Goal: Task Accomplishment & Management: Use online tool/utility

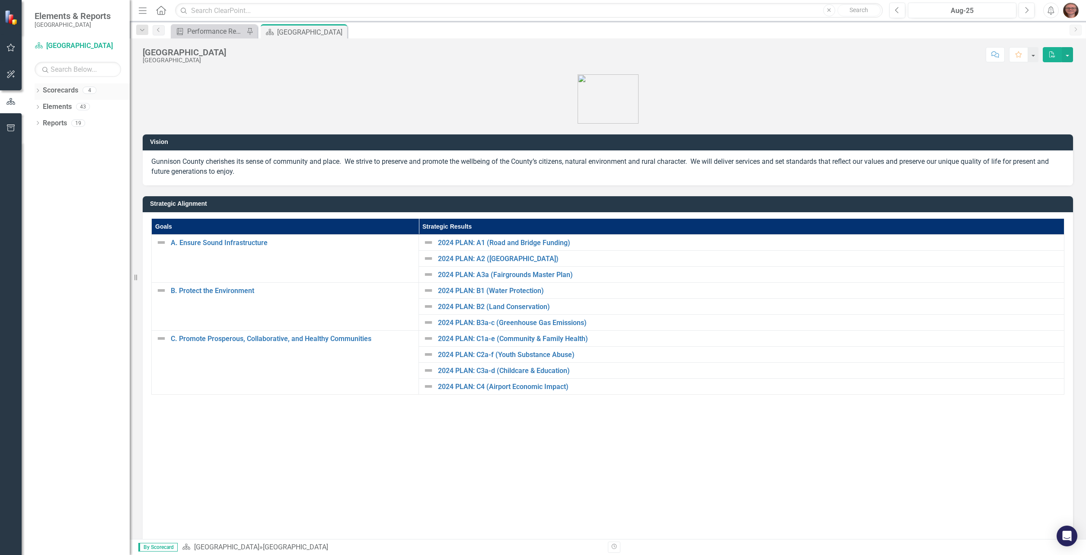
click at [38, 91] on icon at bounding box center [38, 91] width 2 height 4
click at [46, 106] on div "Dropdown" at bounding box center [43, 106] width 9 height 7
click at [53, 124] on icon "Dropdown" at bounding box center [51, 122] width 6 height 5
click at [84, 143] on link "County Attorney Program" at bounding box center [97, 140] width 65 height 10
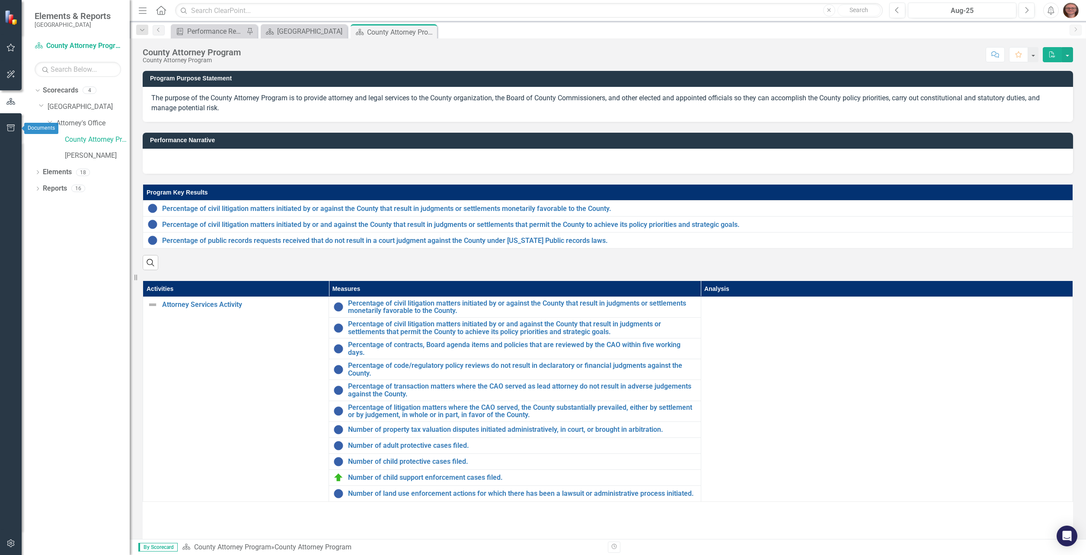
click at [12, 127] on icon "button" at bounding box center [10, 127] width 9 height 7
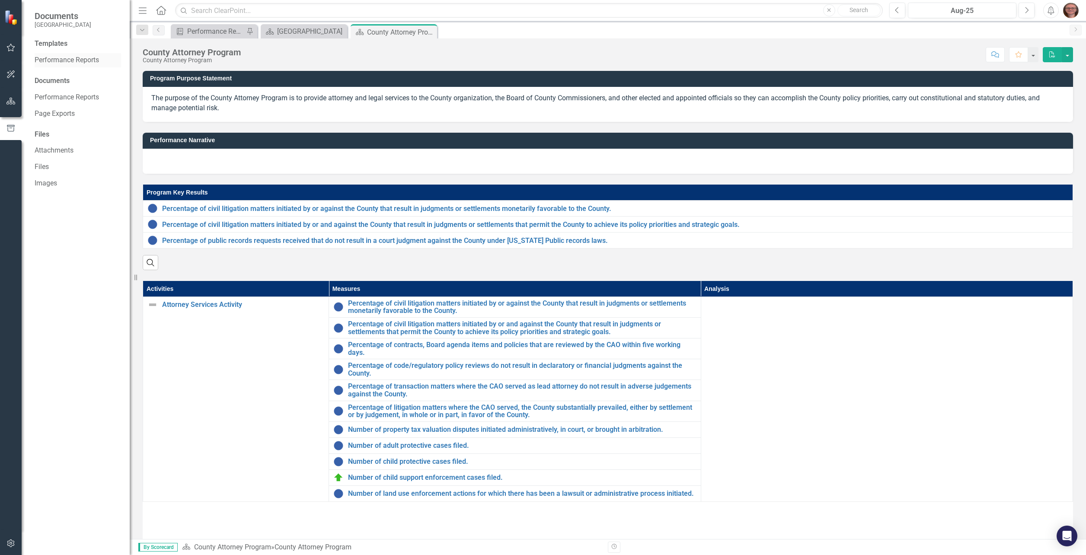
click at [94, 62] on link "Performance Reports" at bounding box center [78, 60] width 86 height 10
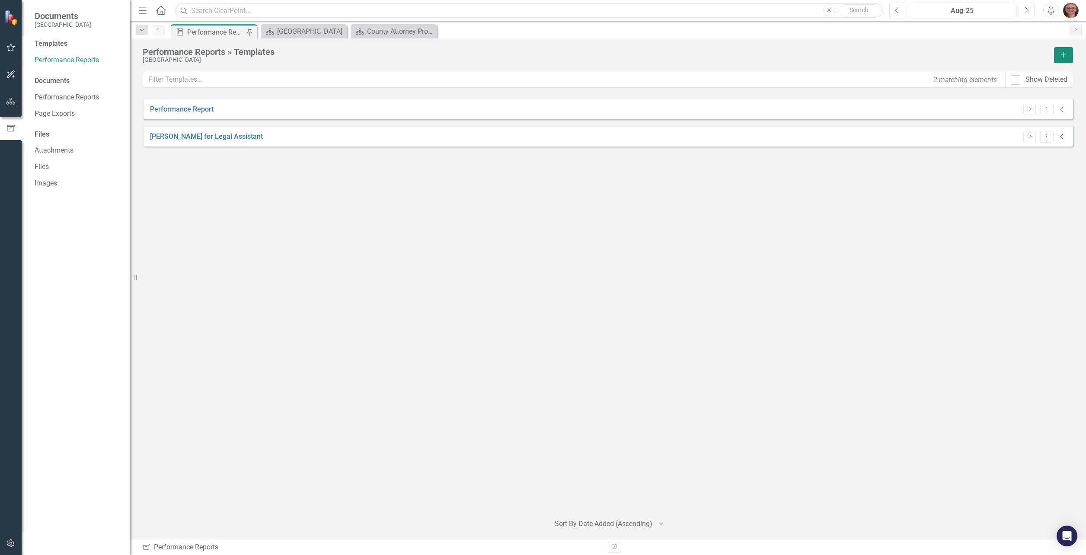
click at [1060, 54] on icon "Add" at bounding box center [1063, 55] width 8 height 6
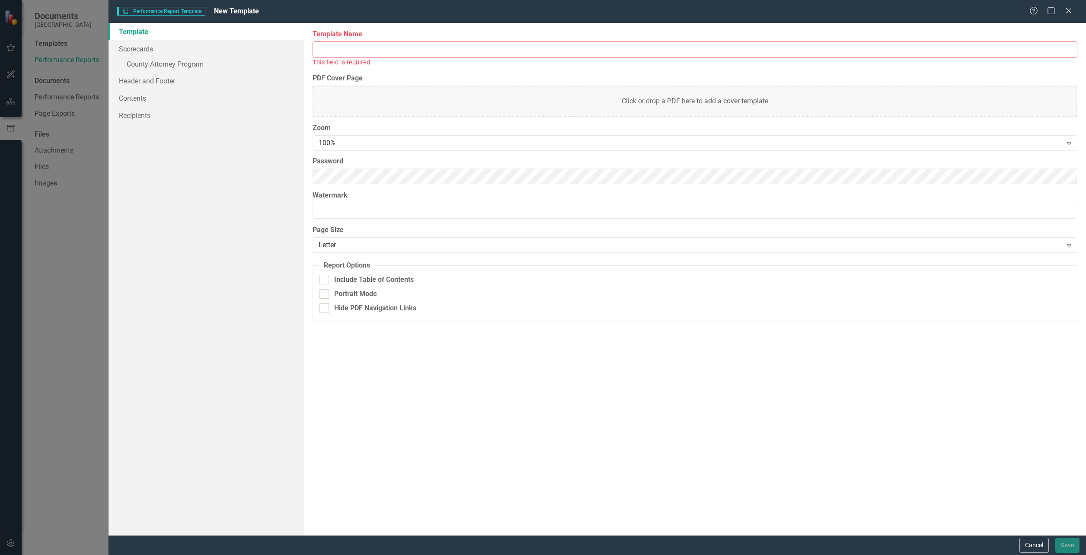
click at [361, 51] on input "Template Name" at bounding box center [694, 49] width 764 height 16
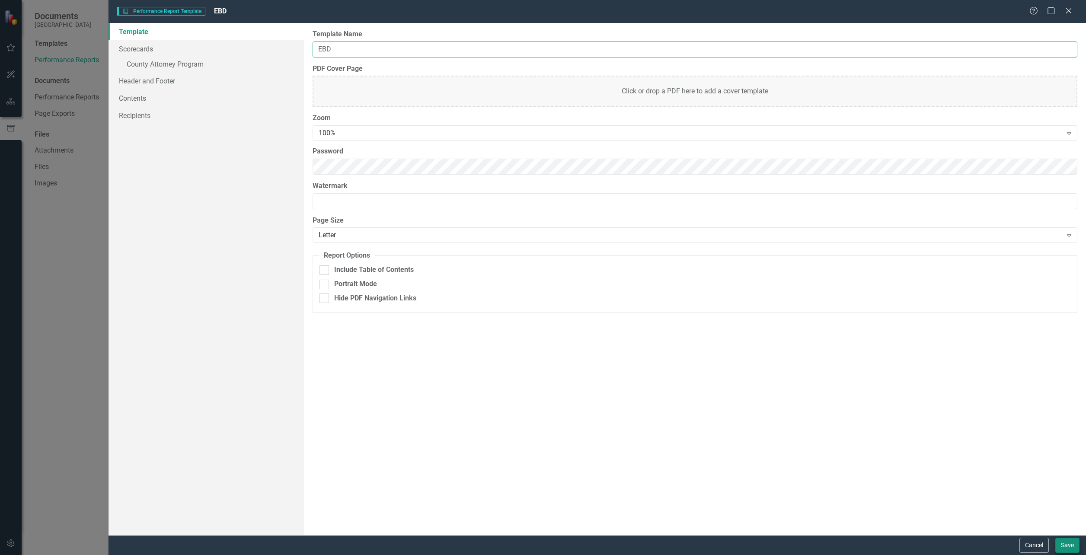
type input "EBD"
click at [1066, 545] on button "Save" at bounding box center [1067, 545] width 24 height 15
click at [332, 268] on div "Include Table of Contents" at bounding box center [694, 270] width 751 height 10
click at [325, 268] on input "Include Table of Contents" at bounding box center [322, 268] width 6 height 6
checkbox input "true"
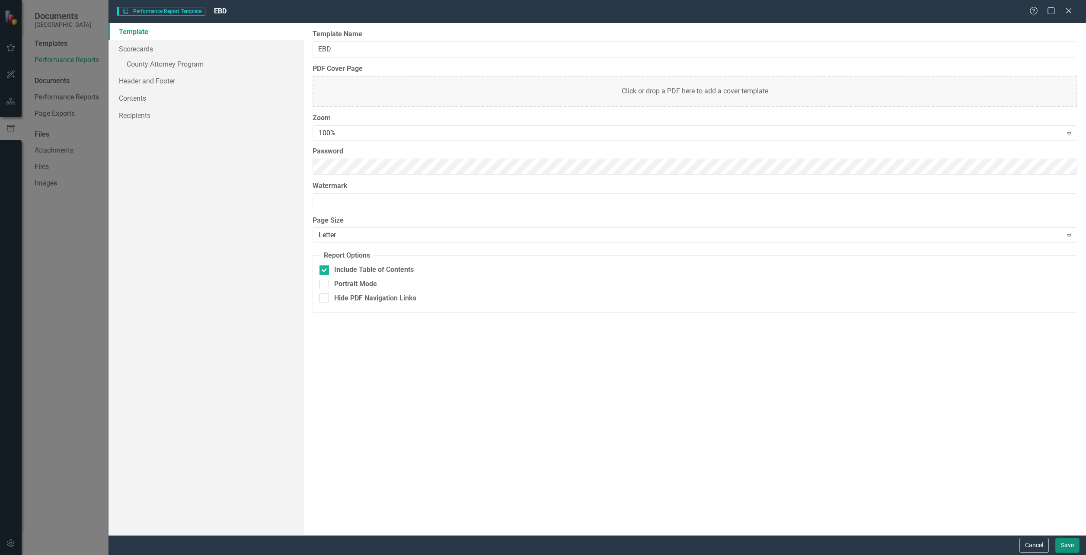
click at [1071, 548] on button "Save" at bounding box center [1067, 545] width 24 height 15
click at [327, 75] on div "Report templates allow you to create PDF briefing books that include elements y…" at bounding box center [695, 279] width 782 height 512
click at [338, 93] on div "Click or drop a PDF here to add a cover template" at bounding box center [694, 91] width 764 height 31
click at [262, 194] on div "Template Scorecards » County Attorney Program Header and Footer Contents Recipi…" at bounding box center [205, 279] width 195 height 512
click at [1068, 551] on button "Save" at bounding box center [1067, 545] width 24 height 15
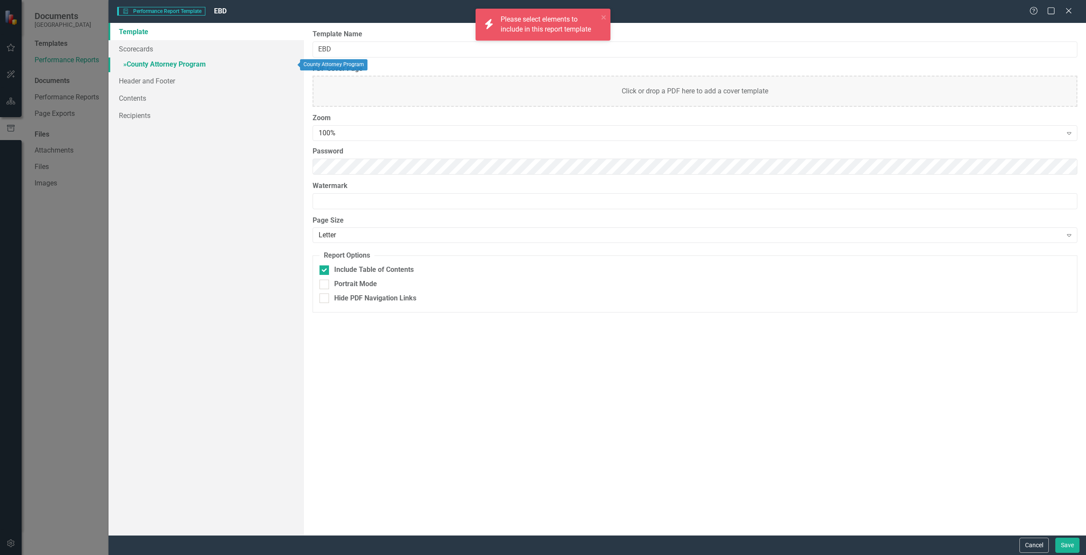
click at [161, 63] on link "» County Attorney Program" at bounding box center [205, 64] width 195 height 15
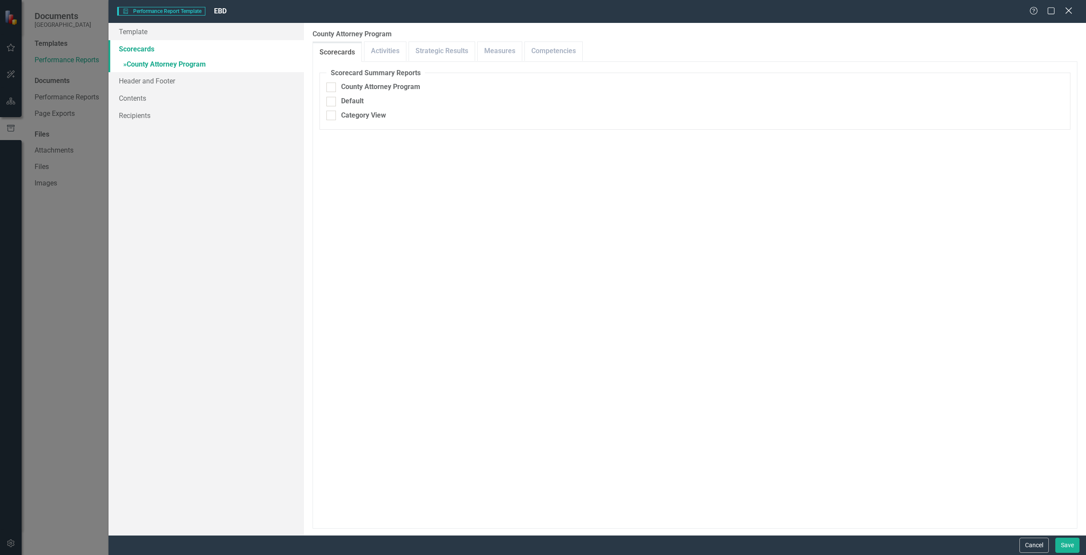
click at [1066, 12] on icon "Close" at bounding box center [1068, 10] width 11 height 8
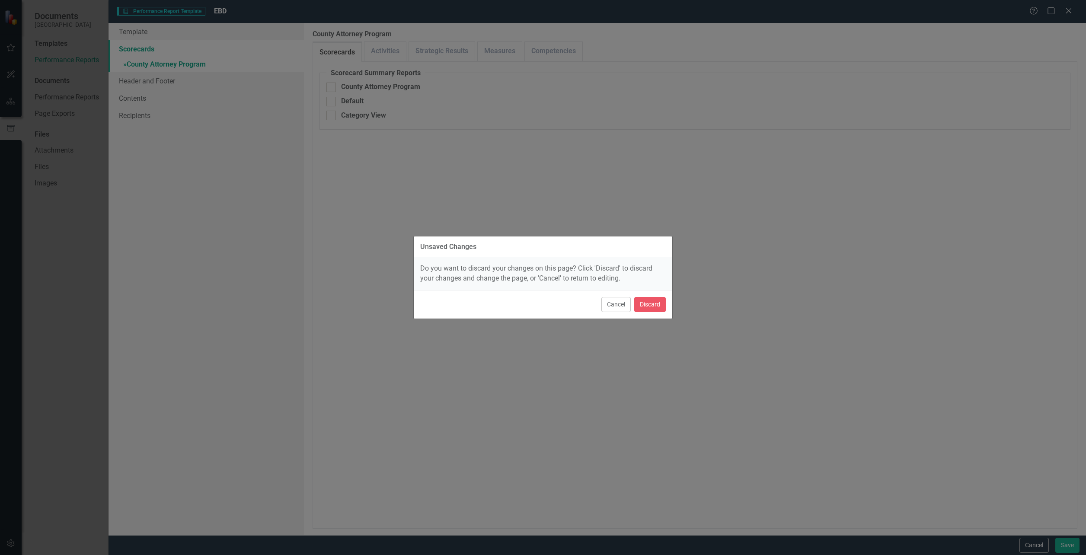
click at [627, 313] on div "Cancel Discard" at bounding box center [543, 304] width 258 height 29
drag, startPoint x: 656, startPoint y: 321, endPoint x: 643, endPoint y: 302, distance: 23.6
click at [657, 318] on div "Unsaved Changes Do you want to discard your changes on this page? Click 'Discar…" at bounding box center [542, 277] width 259 height 555
click at [635, 298] on button "Discard" at bounding box center [650, 304] width 32 height 15
